Goal: Task Accomplishment & Management: Use online tool/utility

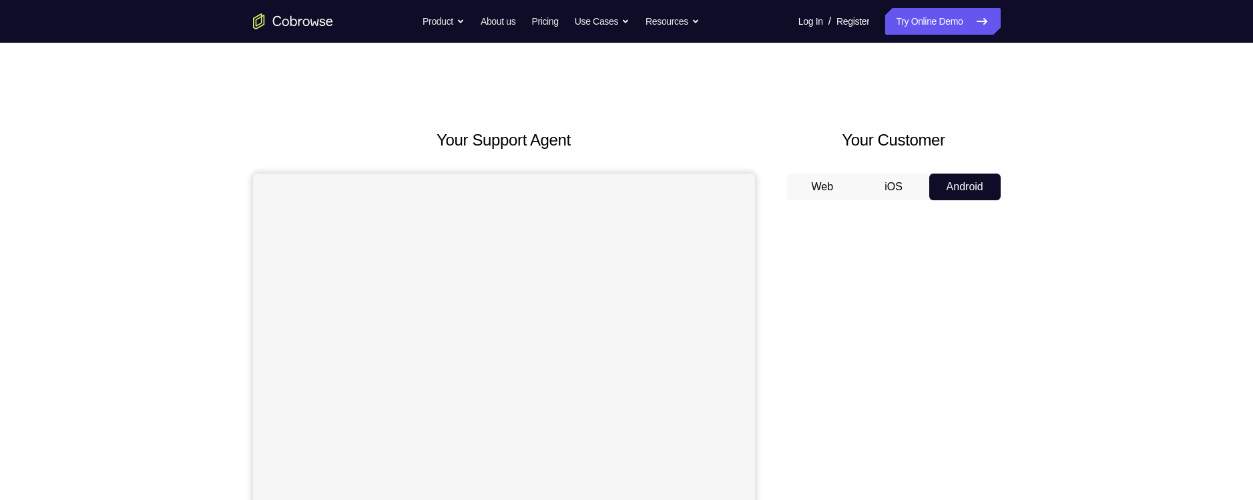
scroll to position [133, 0]
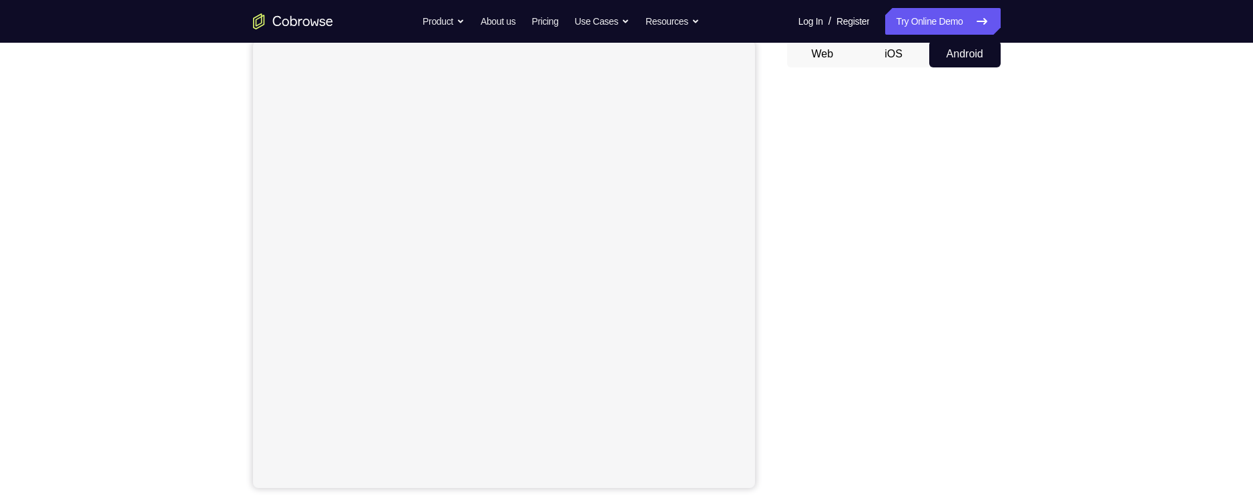
click at [788, 328] on div at bounding box center [894, 283] width 214 height 410
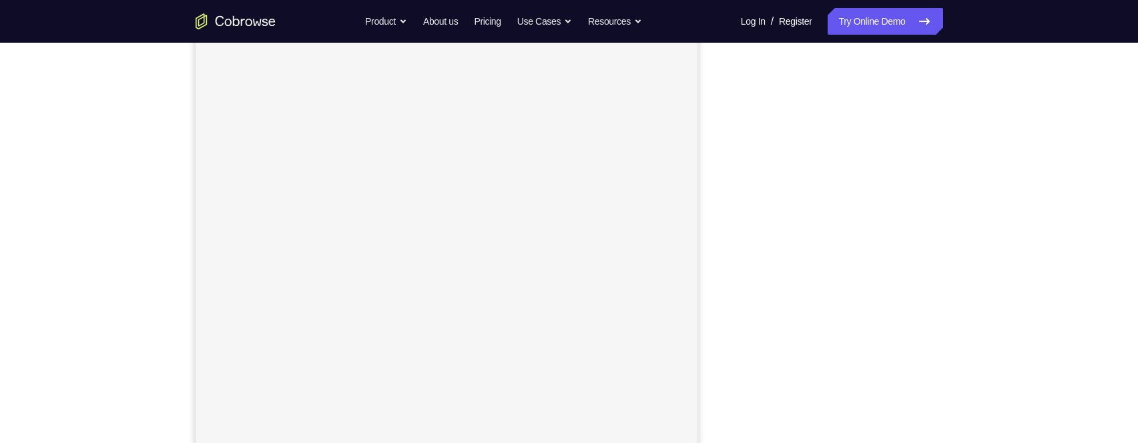
scroll to position [194, 0]
click at [846, 8] on nav "Go back Powerful, Flexible and Trustworthy. Avoid all extra friction for both A…" at bounding box center [569, 21] width 1138 height 43
drag, startPoint x: 846, startPoint y: 13, endPoint x: 844, endPoint y: 25, distance: 12.2
click at [846, 15] on link "Try Online Demo" at bounding box center [885, 21] width 115 height 27
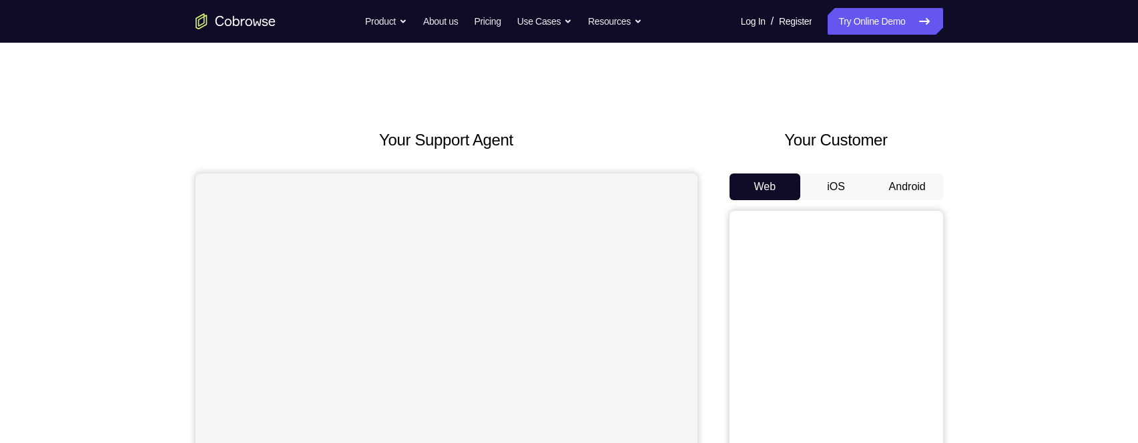
click at [900, 194] on button "Android" at bounding box center [907, 187] width 71 height 27
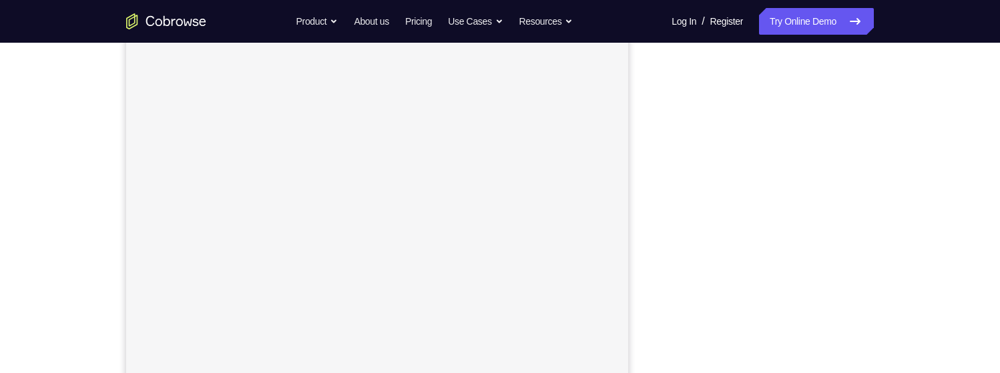
scroll to position [235, 0]
click at [693, 42] on nav "Go back Powerful, Flexible and Trustworthy. Avoid all extra friction for both A…" at bounding box center [500, 21] width 1000 height 43
